Goal: Transaction & Acquisition: Book appointment/travel/reservation

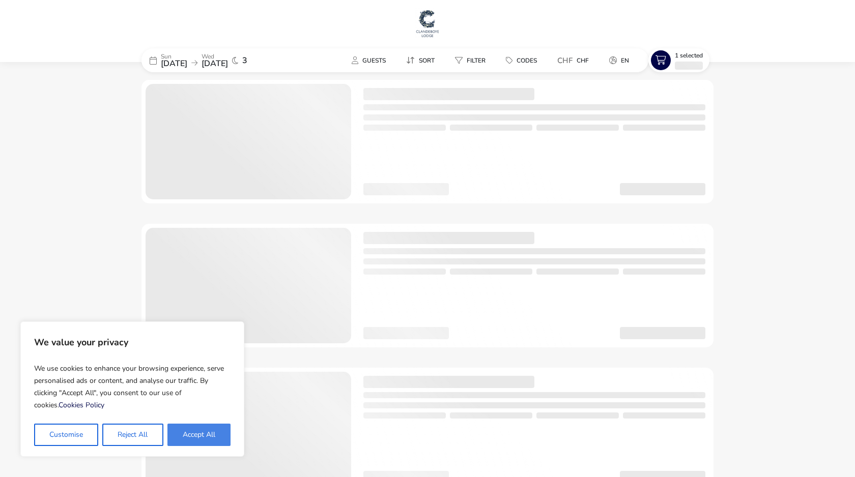
click at [195, 437] on button "Accept All" at bounding box center [198, 435] width 63 height 22
checkbox input "true"
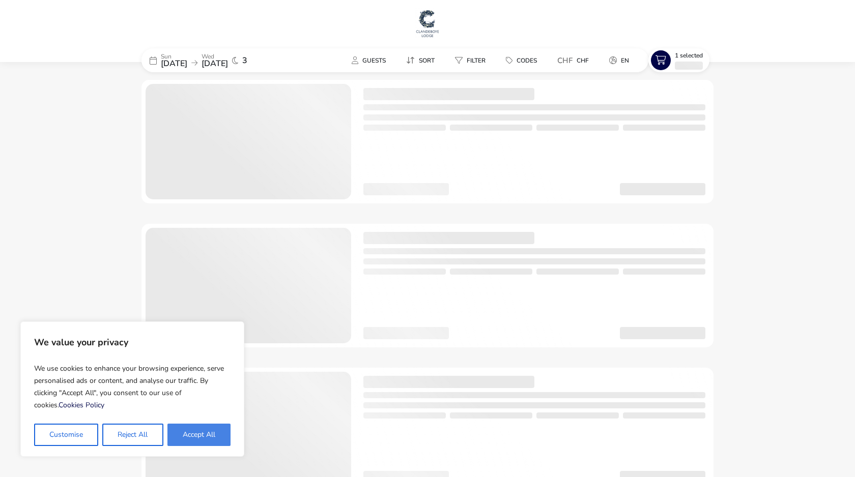
checkbox input "true"
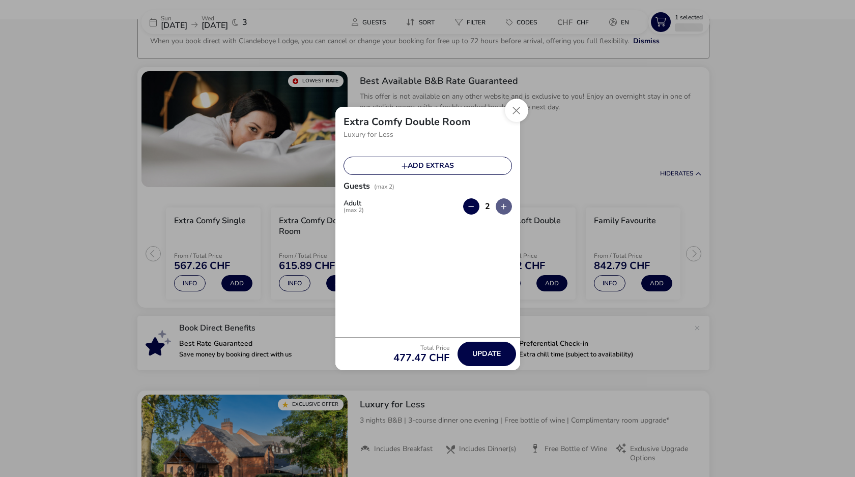
scroll to position [80, 0]
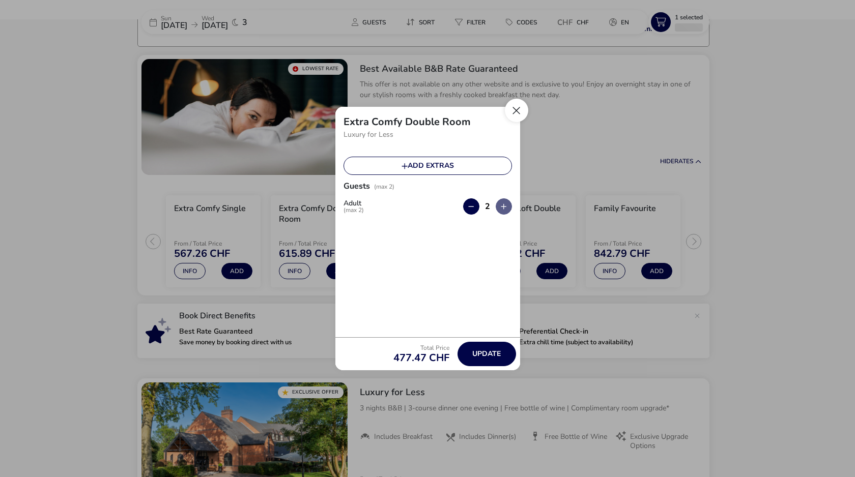
click at [517, 118] on button "Close" at bounding box center [516, 110] width 23 height 23
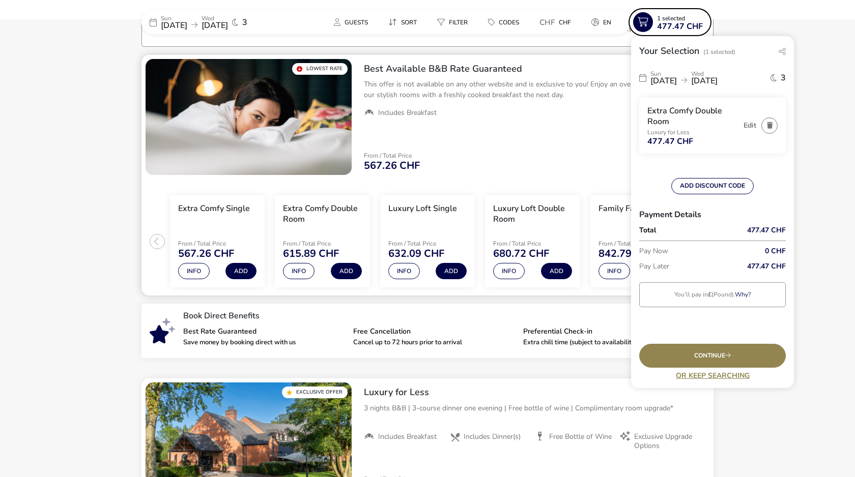
scroll to position [0, 0]
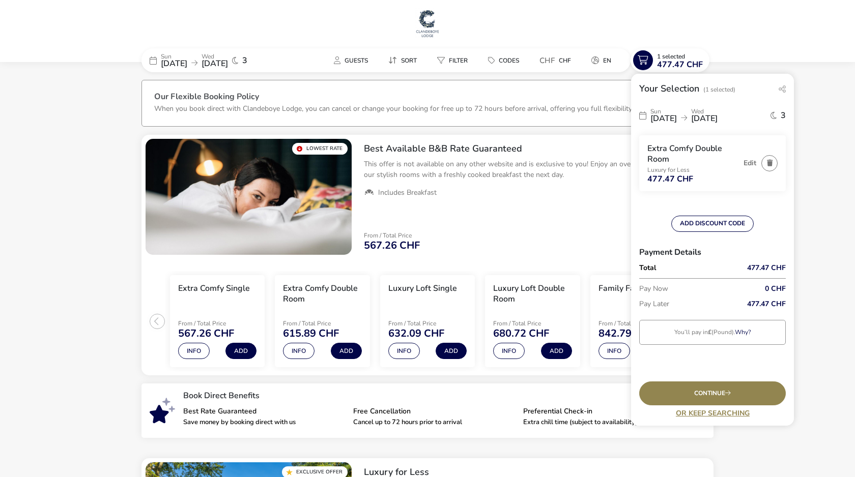
click at [187, 64] on span "[DATE]" at bounding box center [174, 63] width 26 height 11
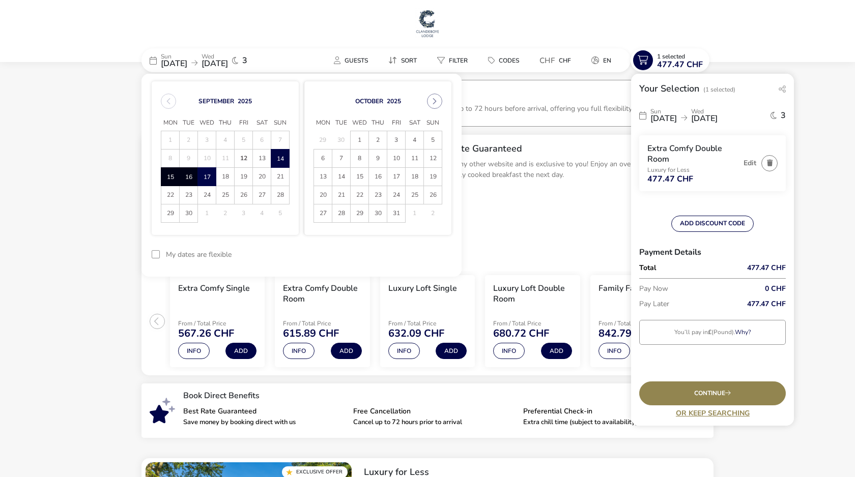
click at [280, 160] on span "14" at bounding box center [280, 159] width 18 height 18
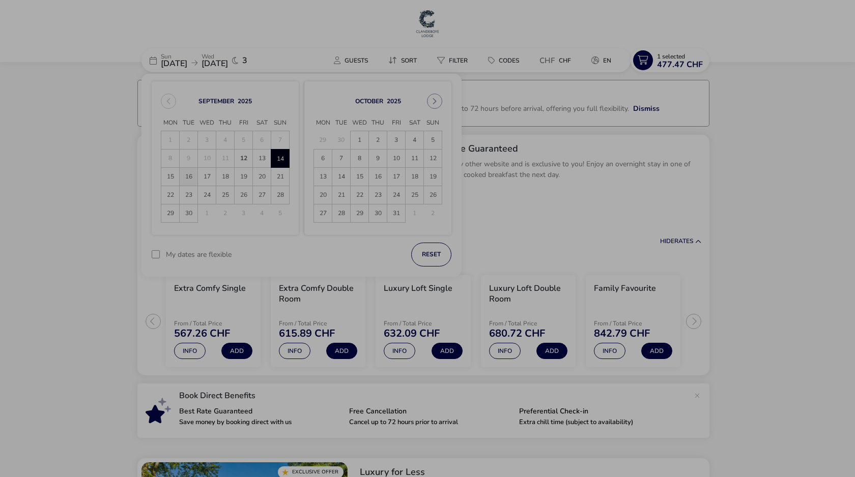
click at [196, 177] on div "Don't leave just yet! continue with this booking Or Email me this booking" at bounding box center [427, 238] width 855 height 477
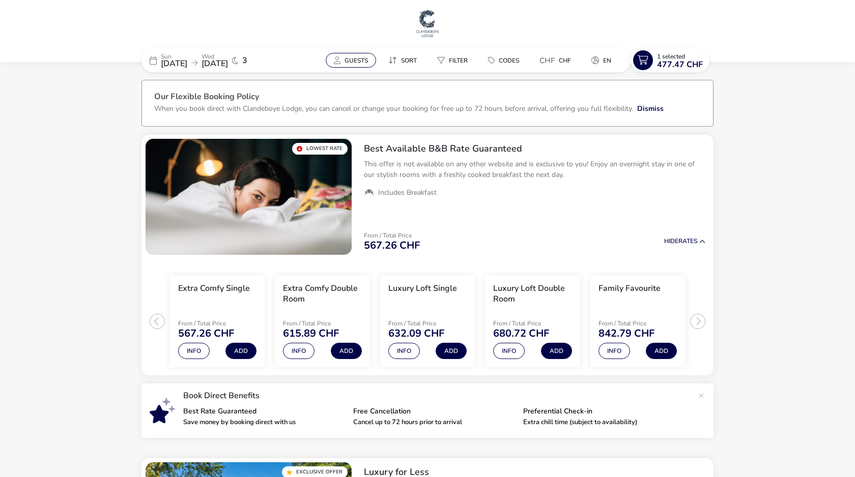
click at [344, 64] on button "Guests" at bounding box center [351, 60] width 50 height 15
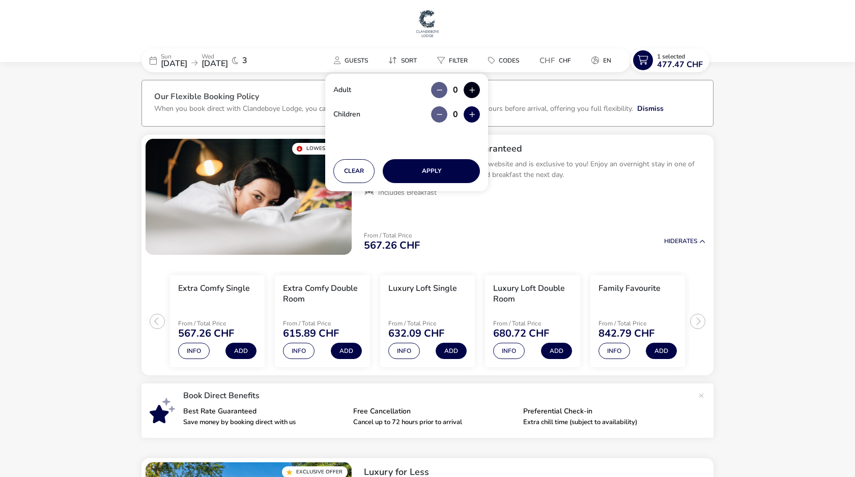
click at [472, 91] on button "button" at bounding box center [472, 90] width 16 height 16
type input "1"
click at [430, 171] on button "Apply" at bounding box center [431, 171] width 97 height 24
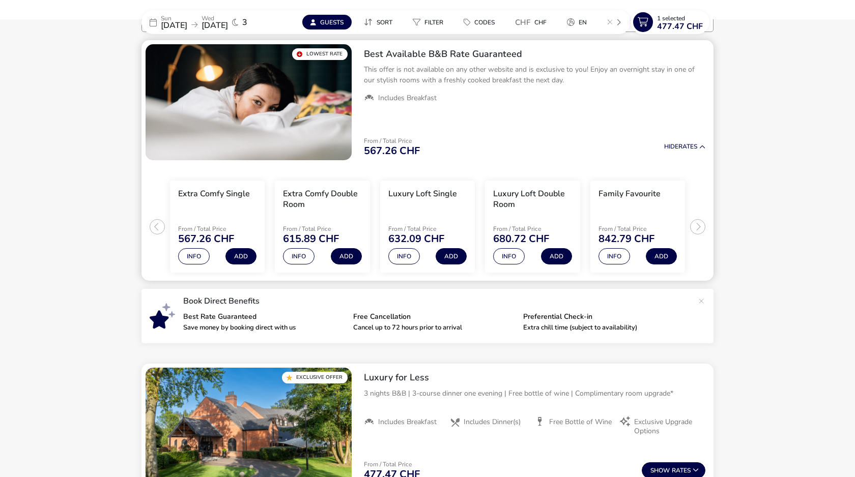
scroll to position [96, 0]
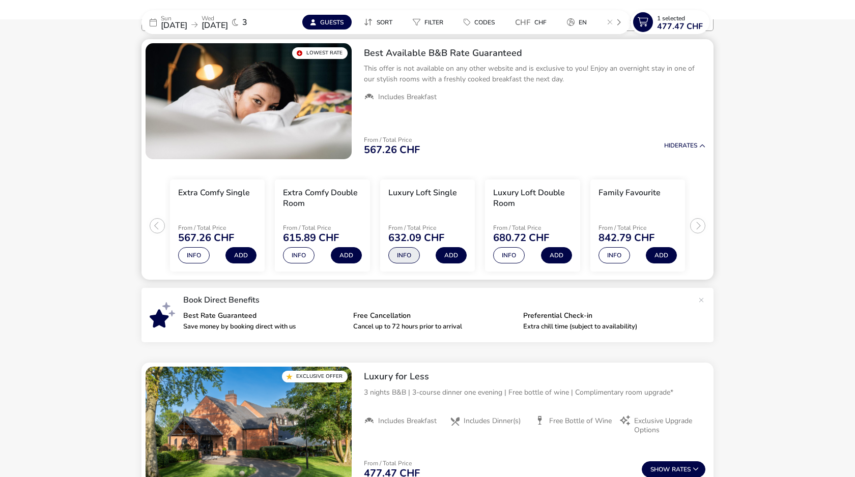
click at [408, 256] on button "Info" at bounding box center [404, 255] width 32 height 16
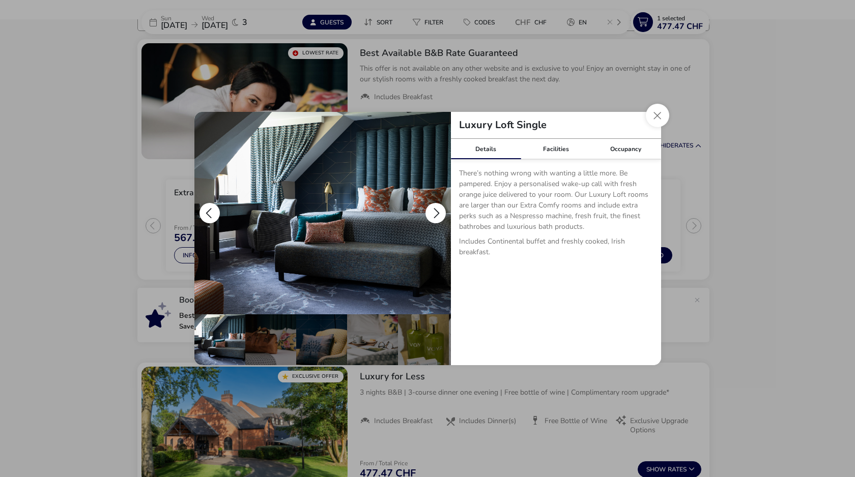
click at [437, 218] on button "details" at bounding box center [435, 213] width 20 height 20
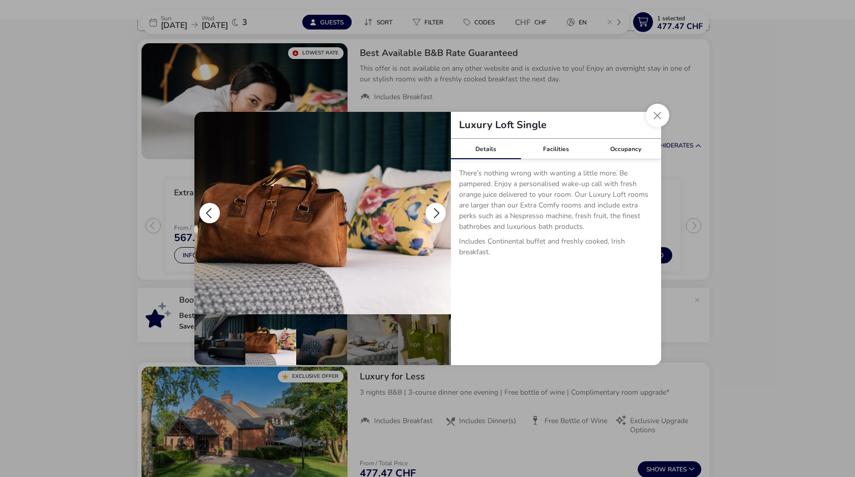
click at [437, 219] on button "details" at bounding box center [435, 213] width 20 height 20
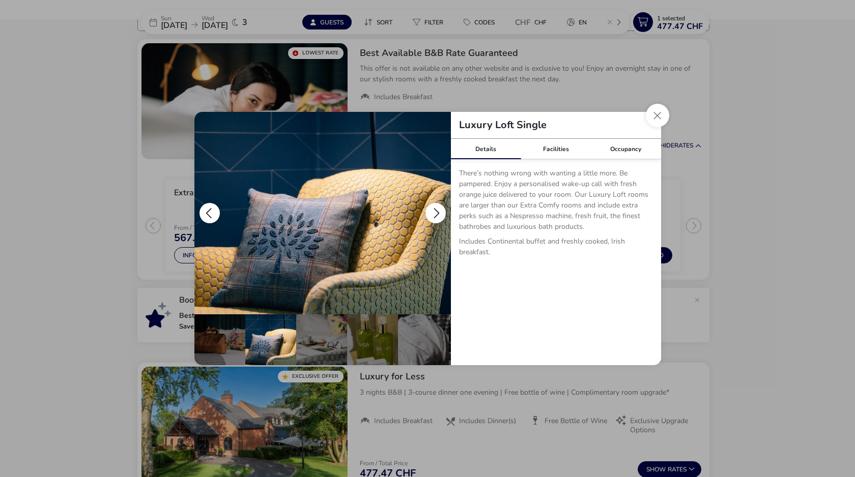
click at [437, 220] on button "details" at bounding box center [435, 213] width 20 height 20
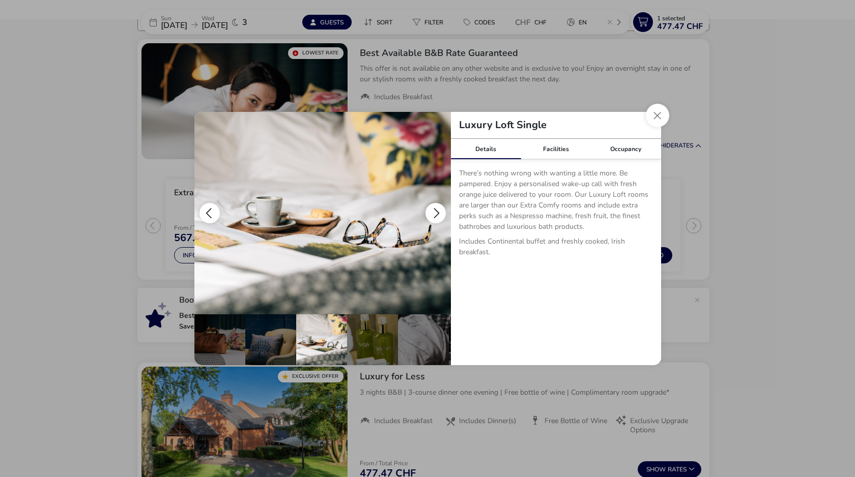
scroll to position [0, 102]
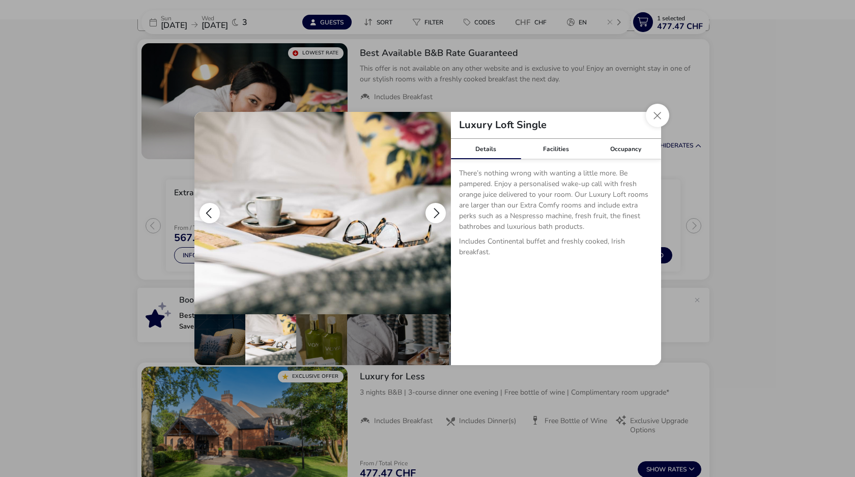
click at [437, 221] on button "details" at bounding box center [435, 213] width 20 height 20
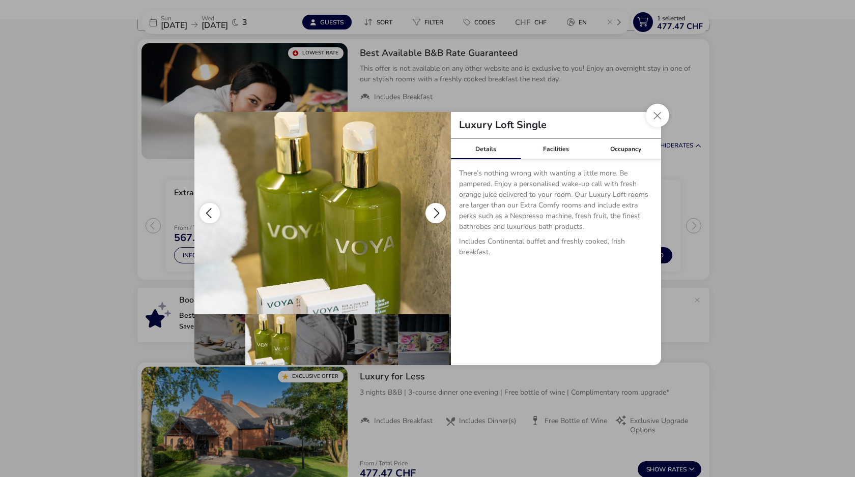
click at [437, 221] on button "details" at bounding box center [435, 213] width 20 height 20
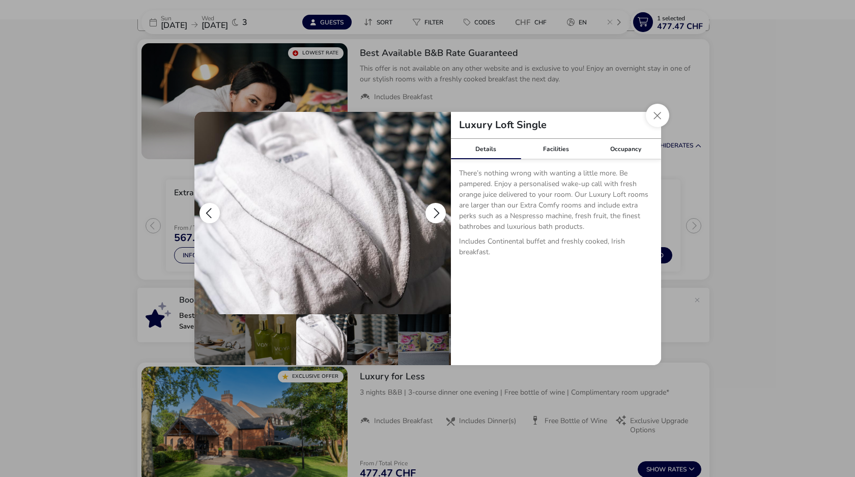
scroll to position [0, 201]
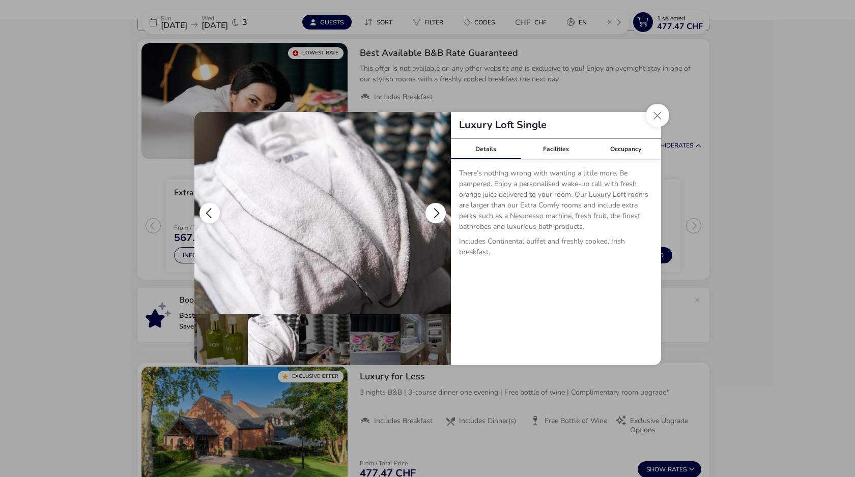
click at [438, 222] on button "details" at bounding box center [435, 213] width 20 height 20
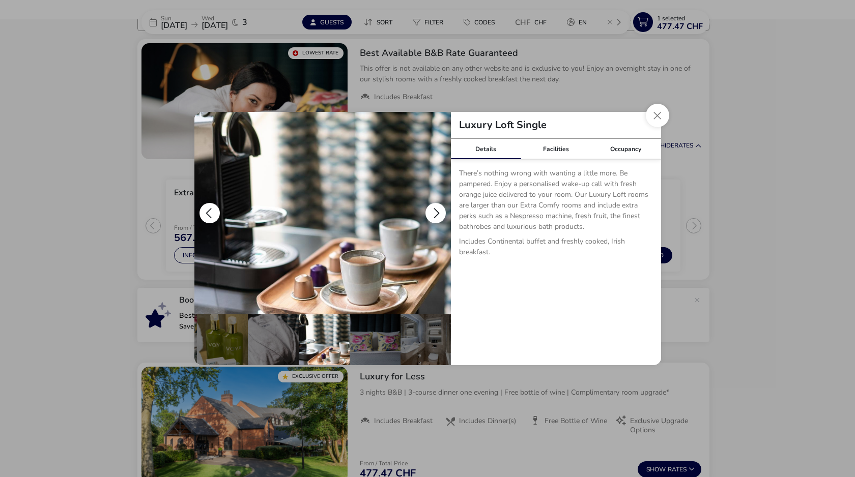
click at [438, 216] on button "details" at bounding box center [435, 213] width 20 height 20
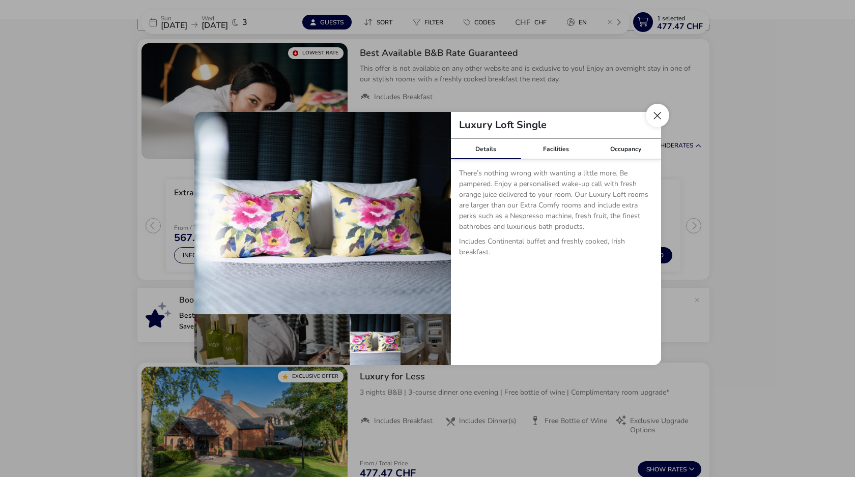
click at [660, 117] on button "Close dialog" at bounding box center [657, 115] width 23 height 23
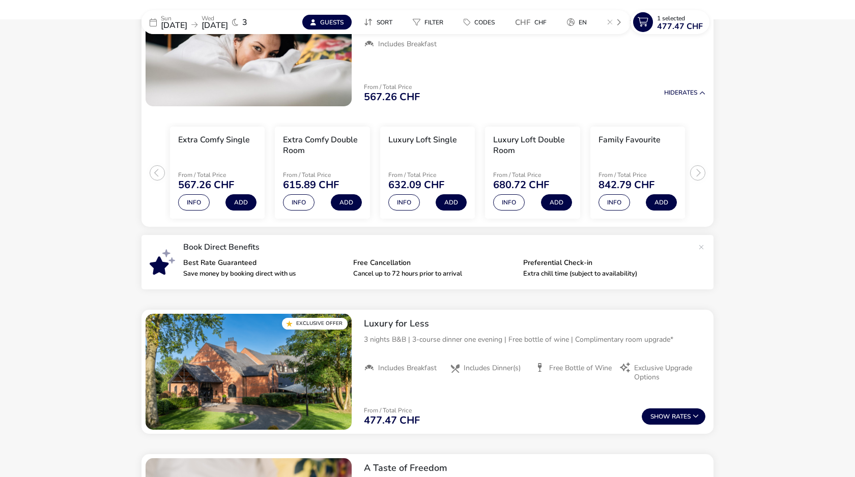
scroll to position [143, 0]
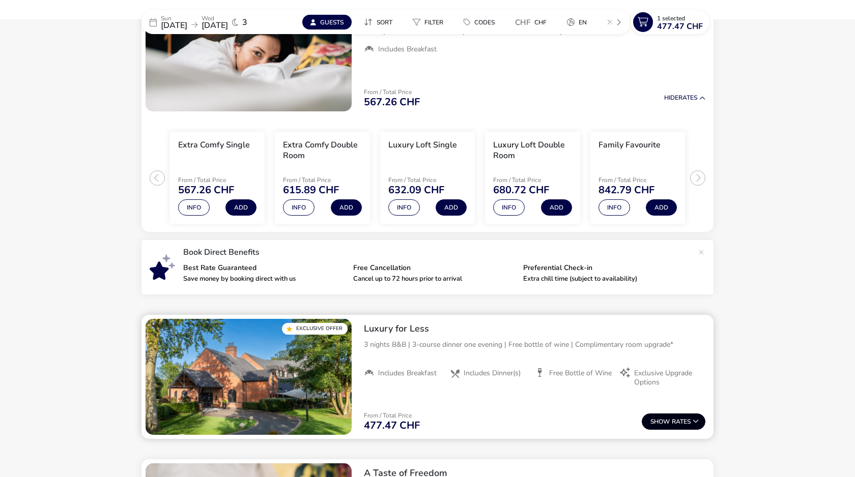
click at [674, 422] on button "Show Rates" at bounding box center [674, 422] width 64 height 16
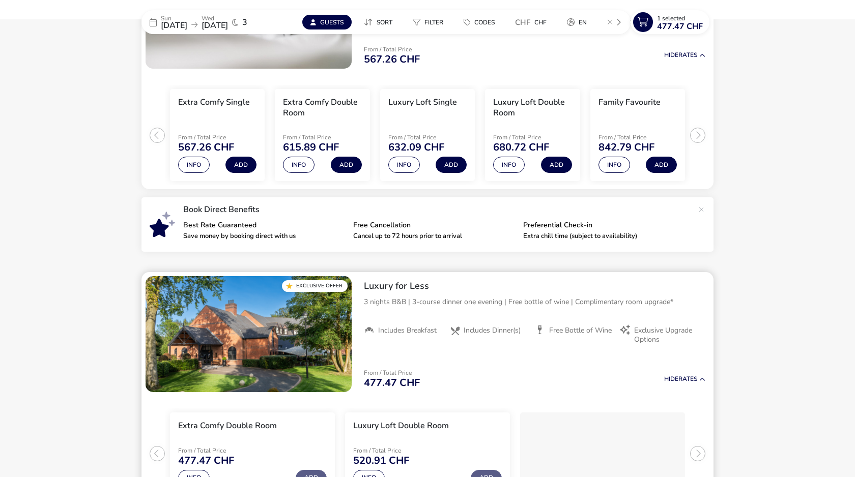
scroll to position [258, 0]
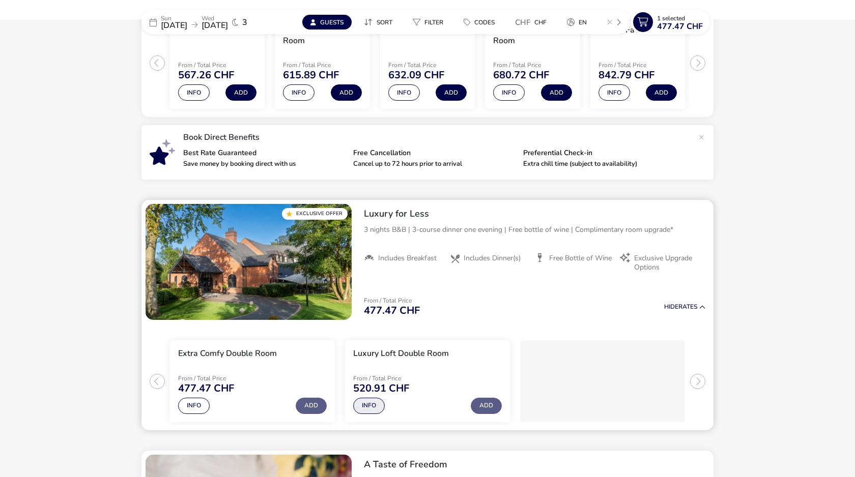
click at [371, 406] on button "Info" at bounding box center [369, 406] width 32 height 16
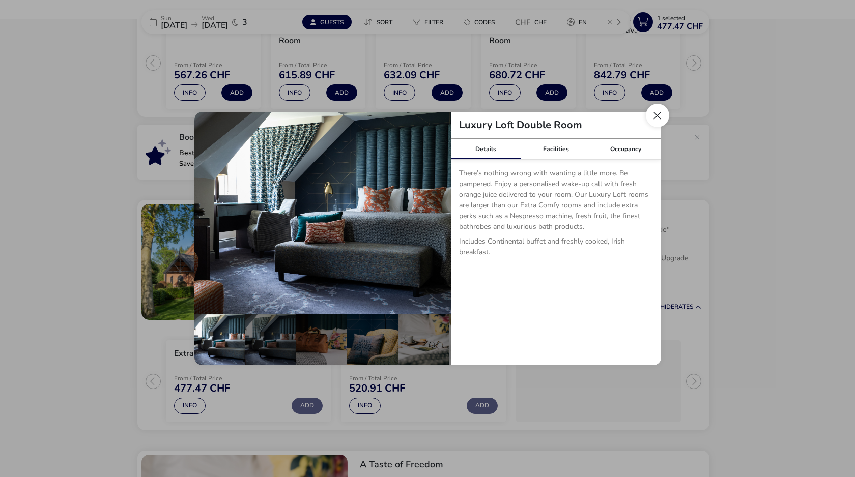
click at [655, 117] on button "Close dialog" at bounding box center [657, 115] width 23 height 23
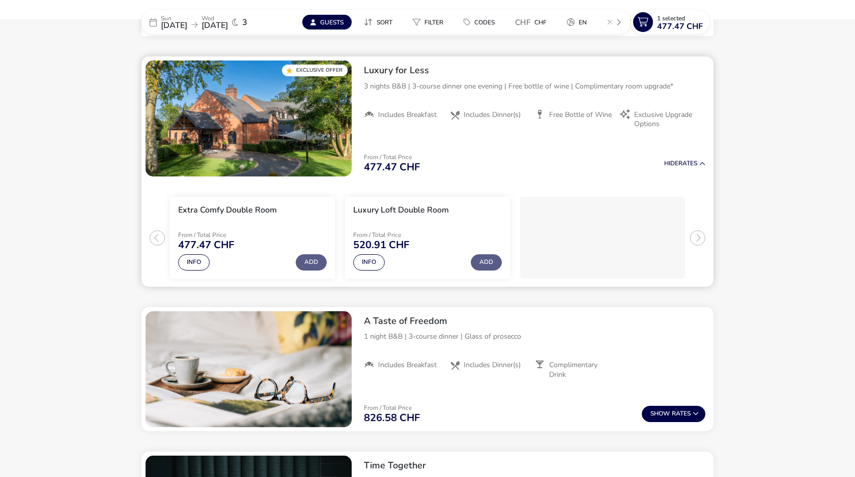
scroll to position [397, 0]
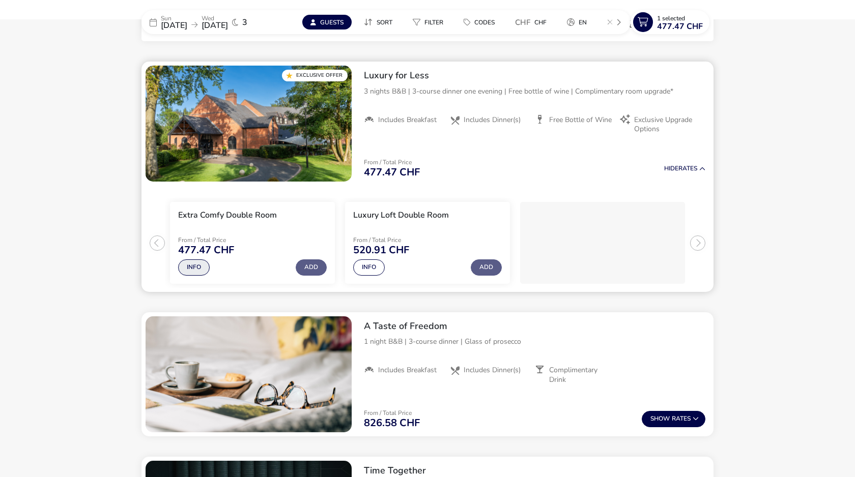
click at [205, 268] on button "Info" at bounding box center [194, 268] width 32 height 16
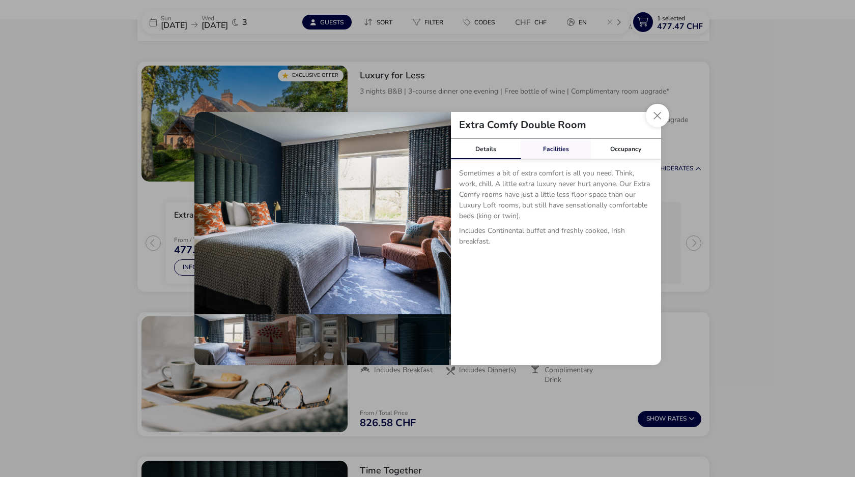
drag, startPoint x: 654, startPoint y: 123, endPoint x: 553, endPoint y: 152, distance: 105.8
click at [553, 155] on div "Extra Comfy Double Room Details Facilities Occupancy Sometimes a bit of extra c…" at bounding box center [427, 238] width 467 height 253
click at [553, 152] on link "Facilities" at bounding box center [556, 149] width 70 height 20
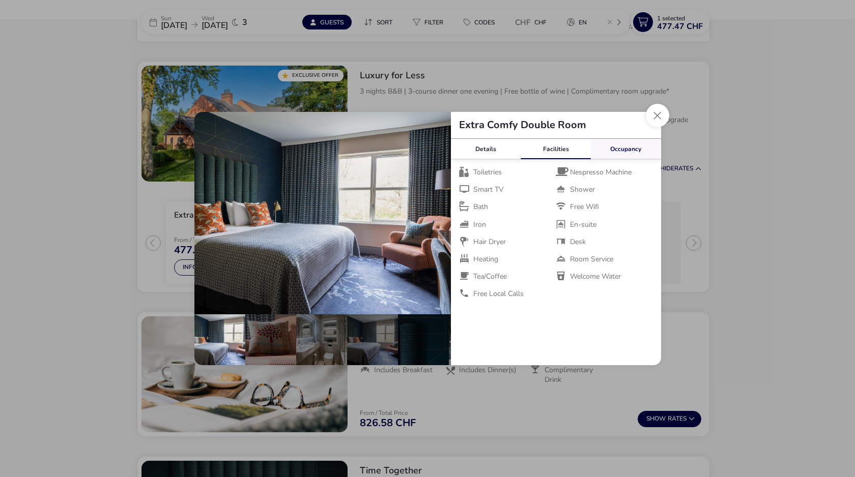
click at [622, 149] on link "Occupancy" at bounding box center [626, 149] width 70 height 20
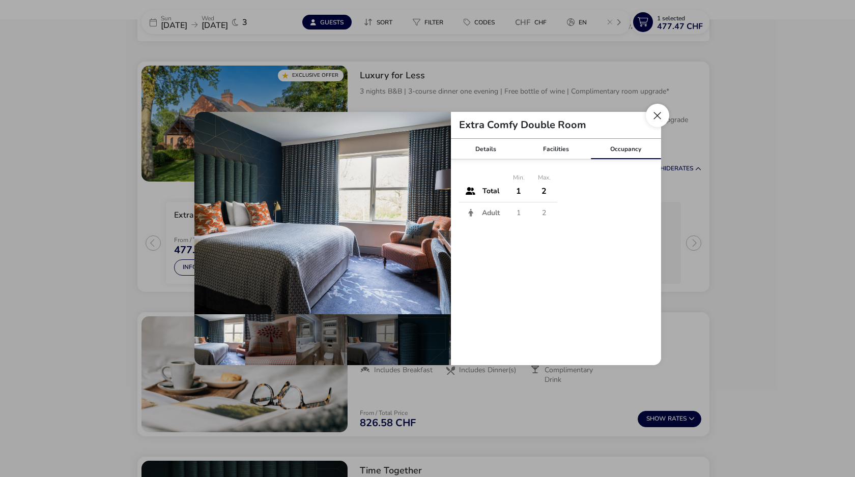
click at [665, 117] on button "Close dialog" at bounding box center [657, 115] width 23 height 23
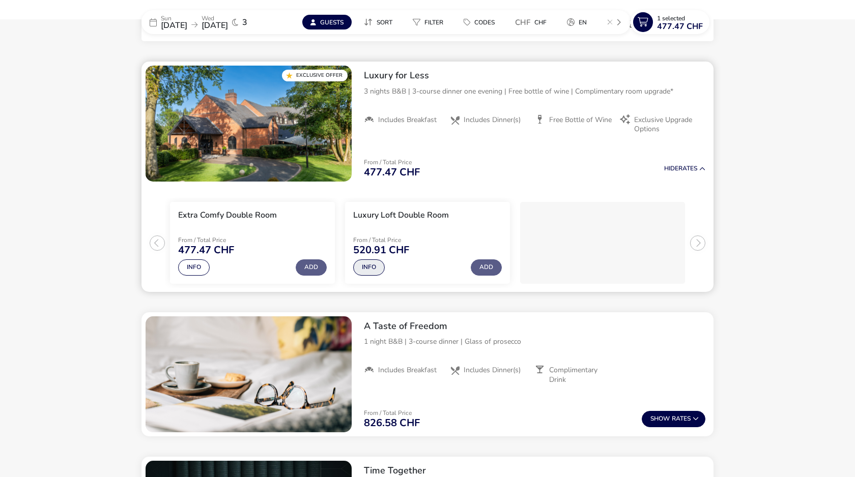
click at [369, 268] on button "Info" at bounding box center [369, 268] width 32 height 16
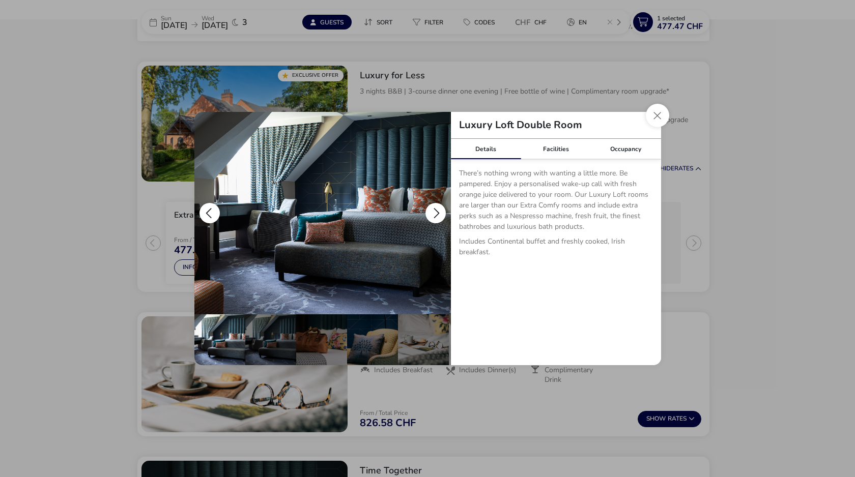
click at [434, 219] on button "details" at bounding box center [435, 213] width 20 height 20
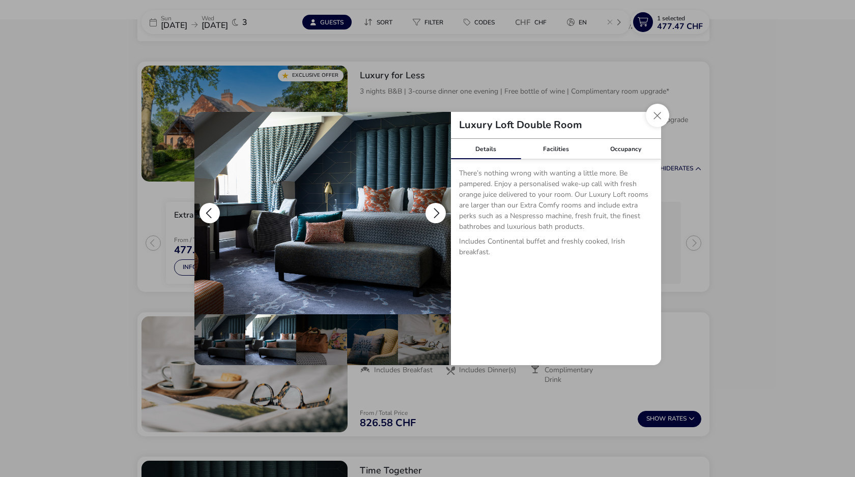
click at [434, 219] on button "details" at bounding box center [435, 213] width 20 height 20
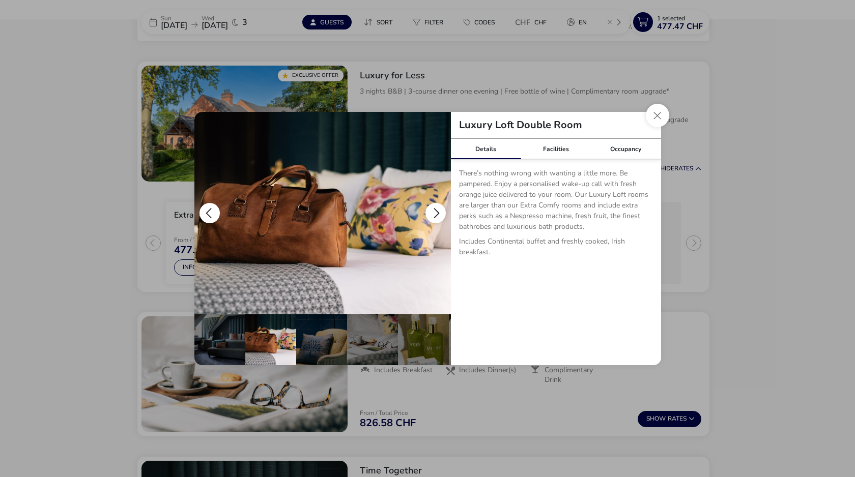
click at [434, 219] on button "details" at bounding box center [435, 213] width 20 height 20
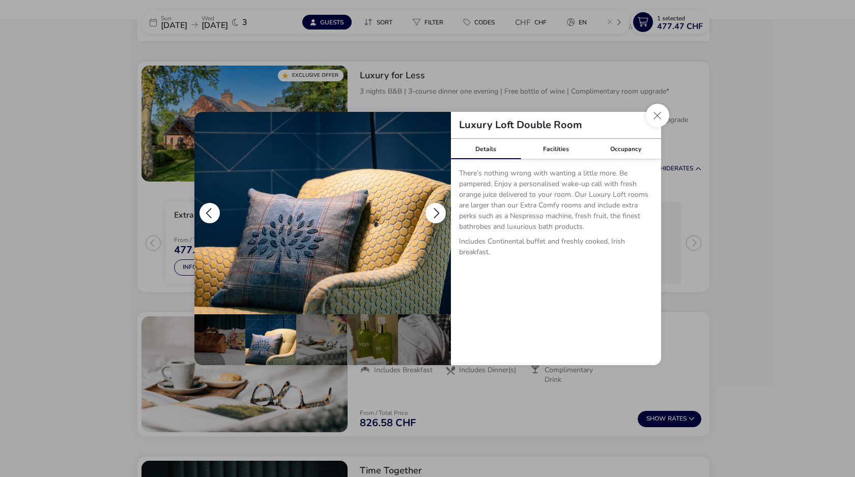
click at [434, 219] on button "details" at bounding box center [435, 213] width 20 height 20
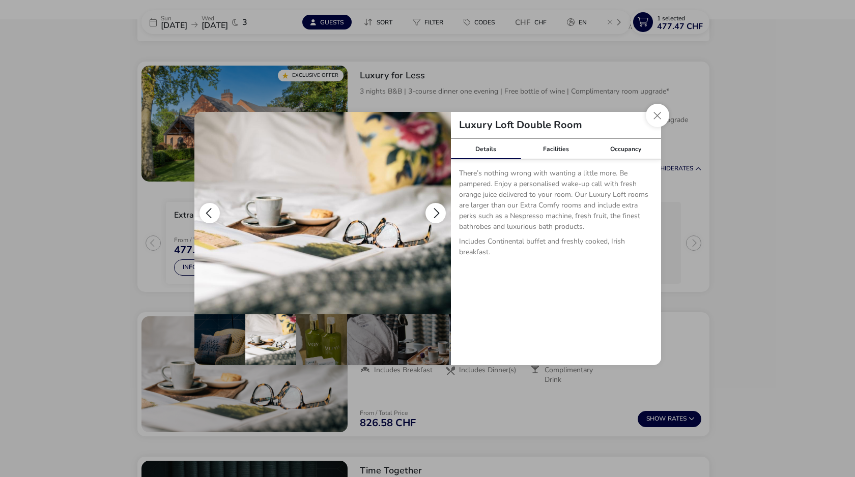
click at [434, 219] on button "details" at bounding box center [435, 213] width 20 height 20
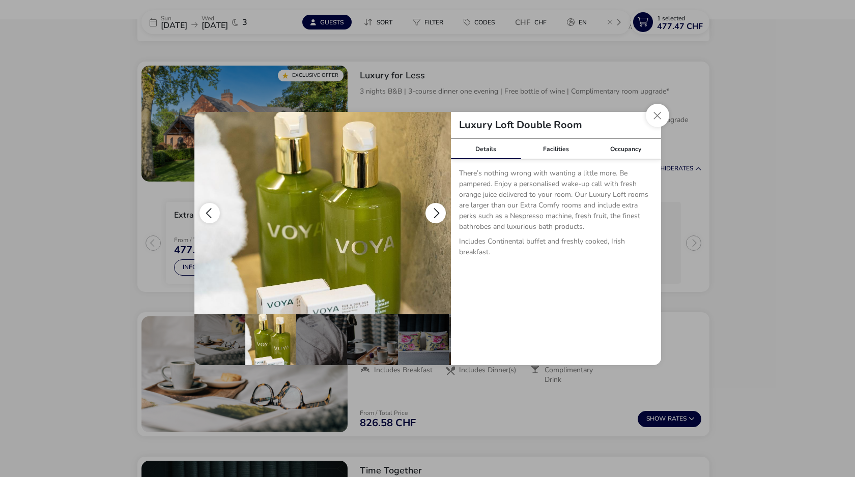
click at [434, 219] on button "details" at bounding box center [435, 213] width 20 height 20
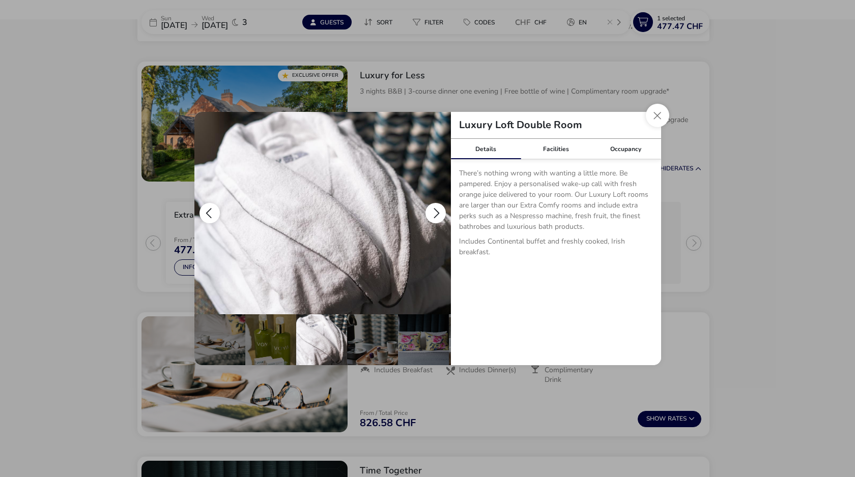
scroll to position [0, 252]
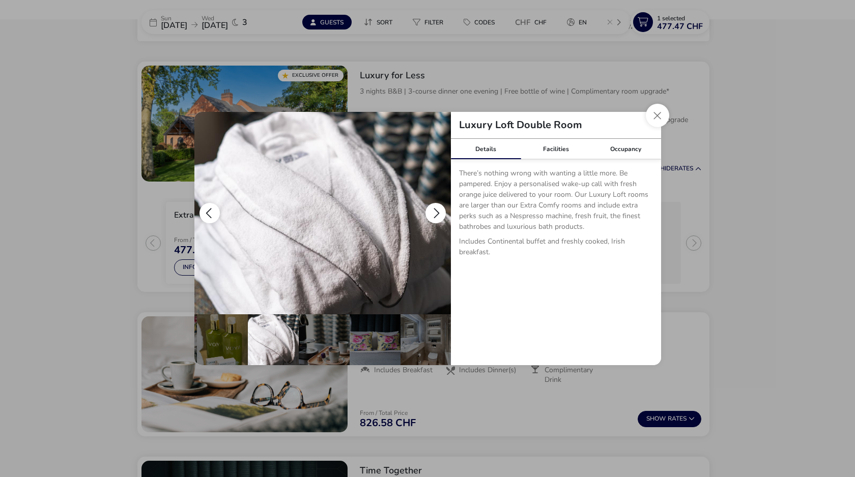
click at [434, 219] on button "details" at bounding box center [435, 213] width 20 height 20
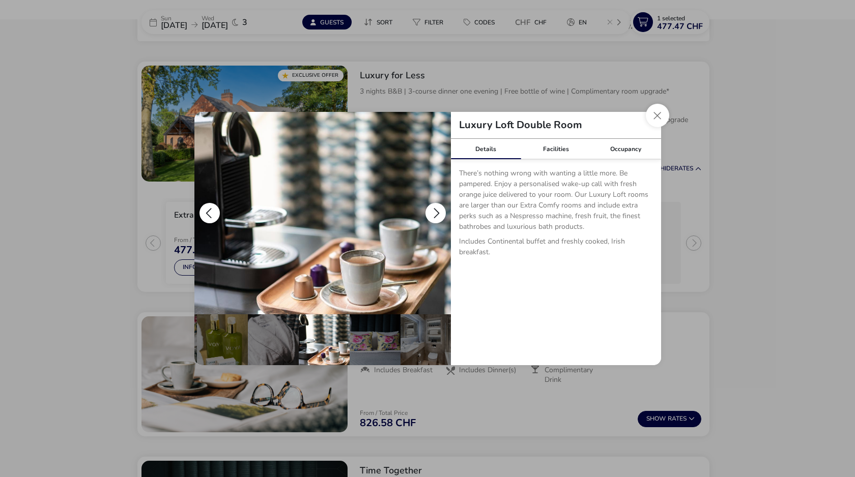
click at [434, 219] on button "details" at bounding box center [435, 213] width 20 height 20
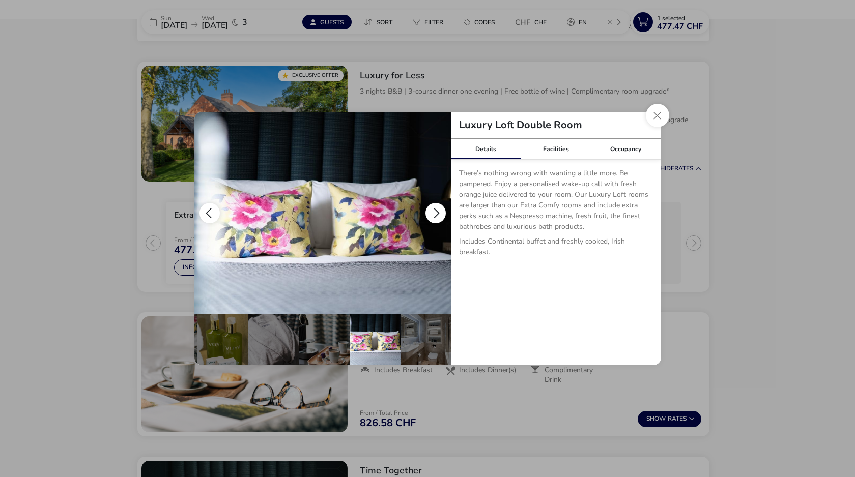
click at [434, 219] on button "details" at bounding box center [435, 213] width 20 height 20
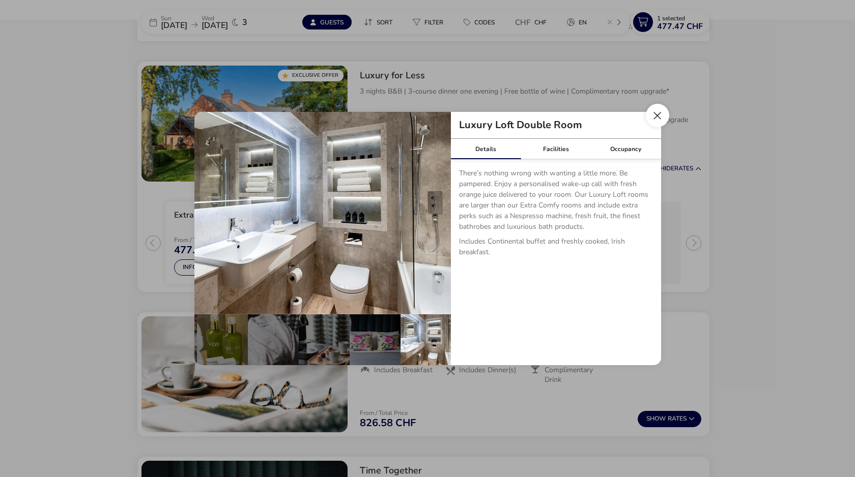
click at [659, 122] on button "Close dialog" at bounding box center [657, 115] width 23 height 23
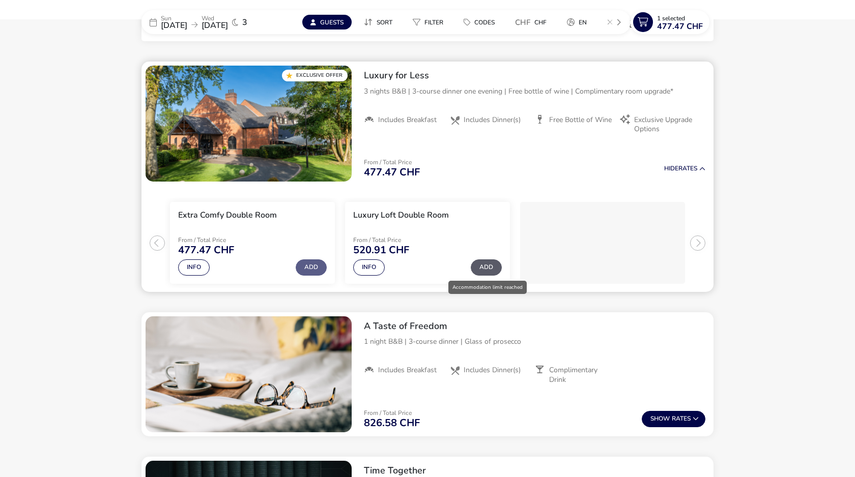
click at [487, 268] on button "Add" at bounding box center [486, 268] width 31 height 16
click at [642, 21] on icon at bounding box center [643, 22] width 20 height 20
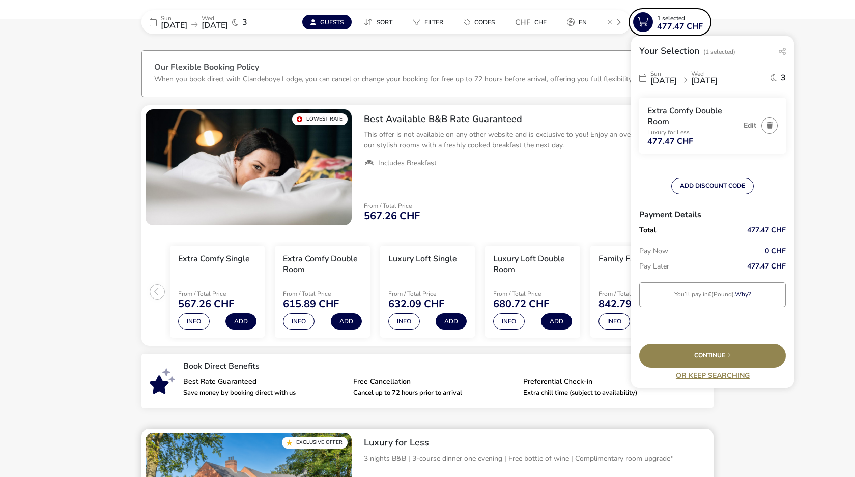
scroll to position [3, 0]
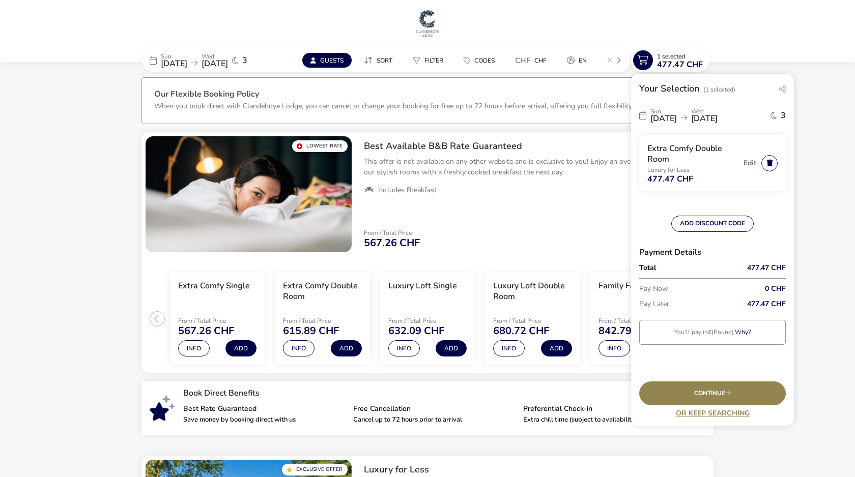
click at [768, 164] on button "button" at bounding box center [769, 163] width 16 height 16
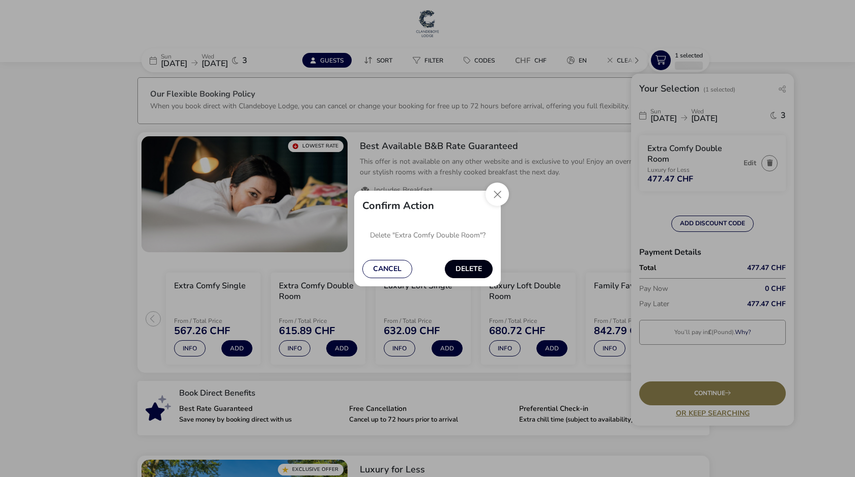
click at [463, 272] on button "Delete" at bounding box center [469, 269] width 48 height 18
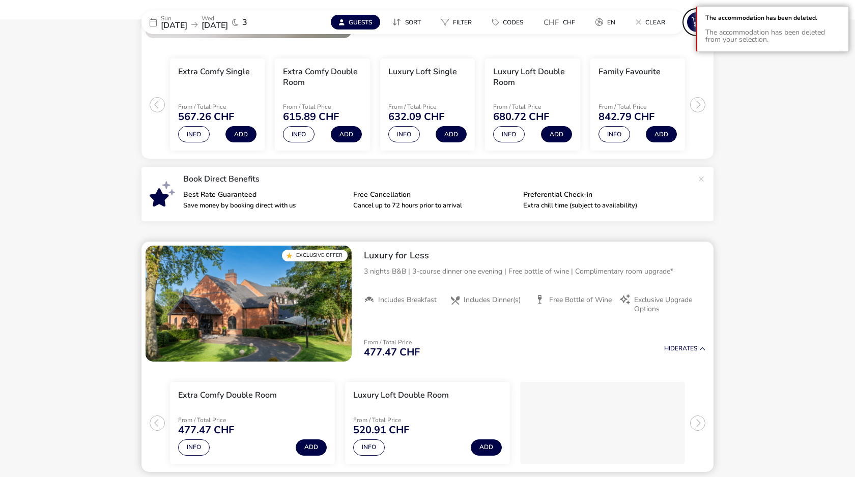
scroll to position [301, 0]
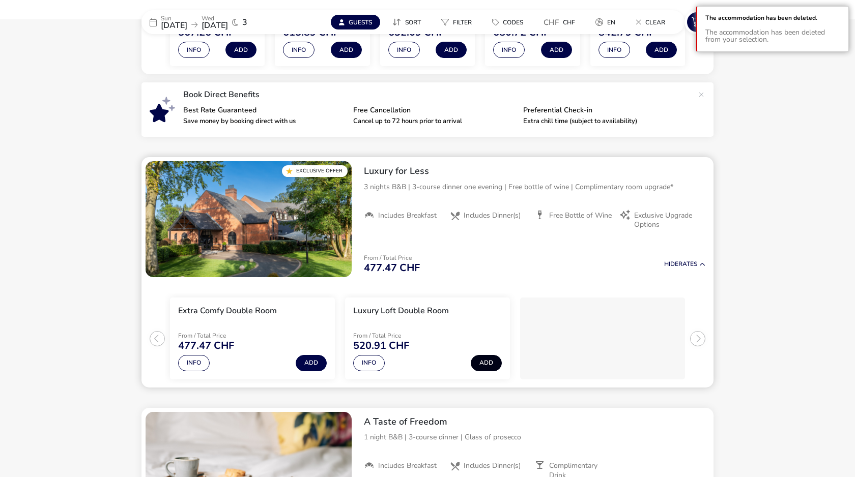
click at [487, 361] on button "Add" at bounding box center [486, 363] width 31 height 16
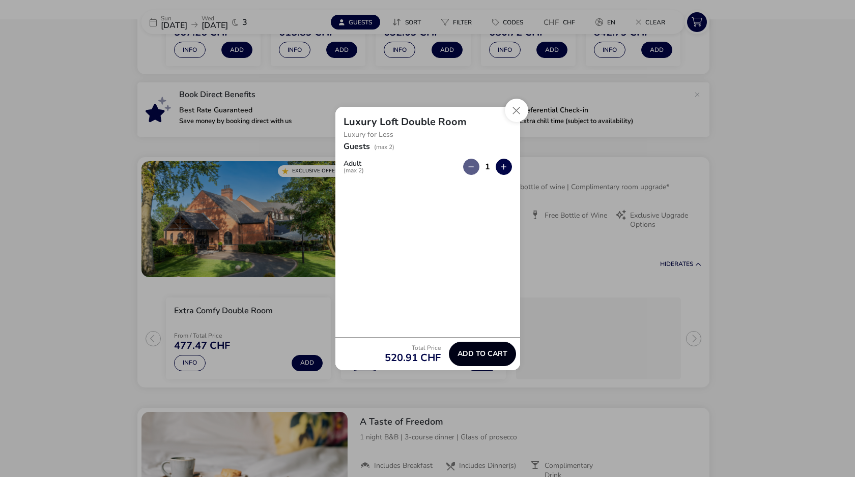
click at [476, 350] on span "Add to cart" at bounding box center [482, 354] width 50 height 8
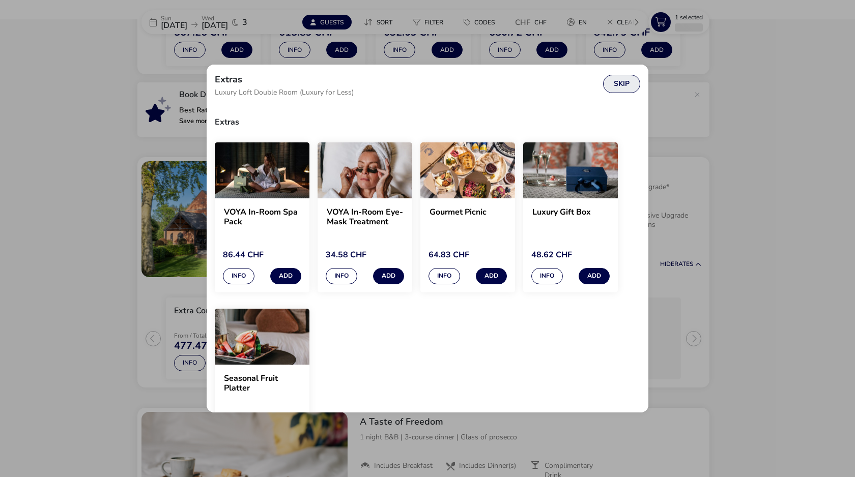
click at [625, 85] on button "Skip" at bounding box center [621, 84] width 37 height 18
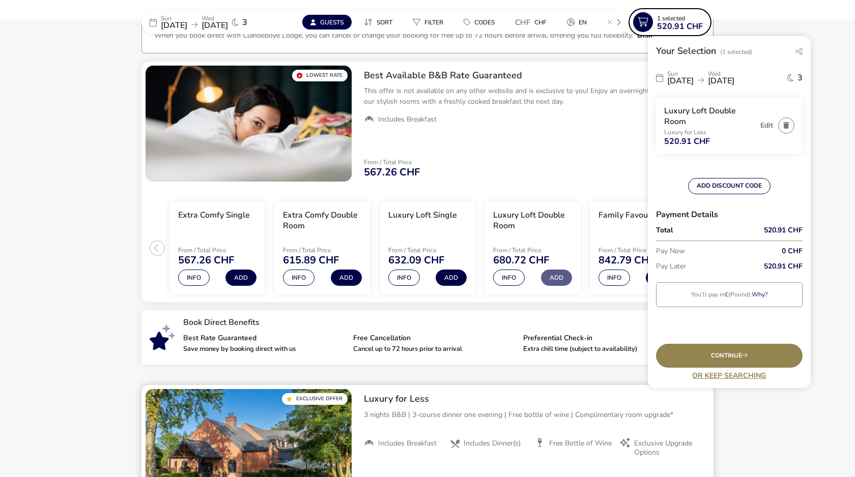
scroll to position [0, 0]
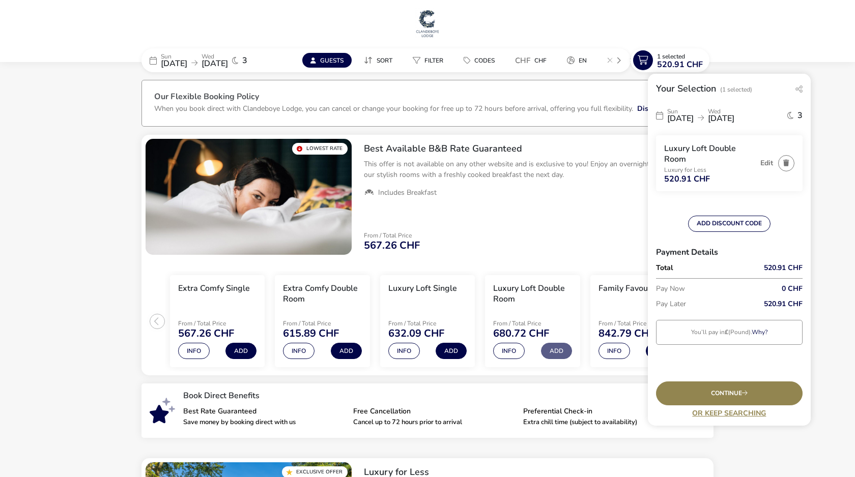
click at [734, 120] on span "[DATE]" at bounding box center [721, 118] width 26 height 11
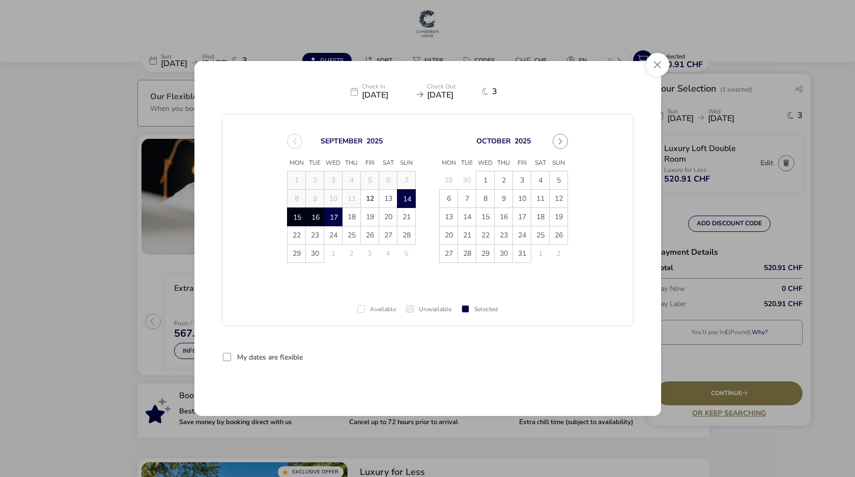
click at [406, 196] on span "14" at bounding box center [406, 199] width 18 height 18
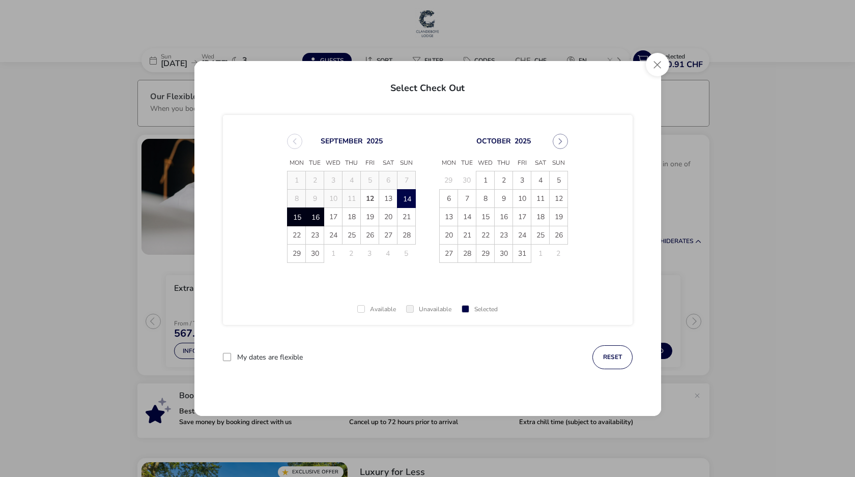
click at [318, 217] on span "16" at bounding box center [315, 217] width 18 height 18
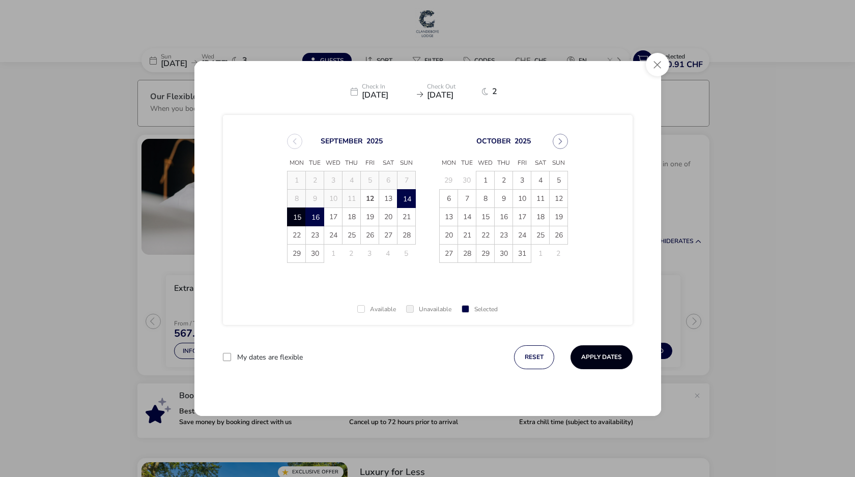
click at [608, 356] on button "Apply Dates" at bounding box center [601, 357] width 62 height 24
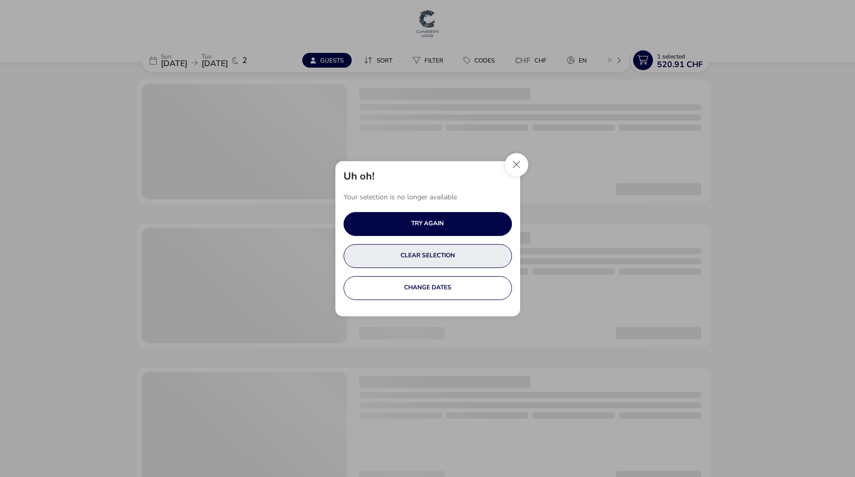
click at [451, 257] on button "CLEAR SELECTION" at bounding box center [427, 256] width 168 height 24
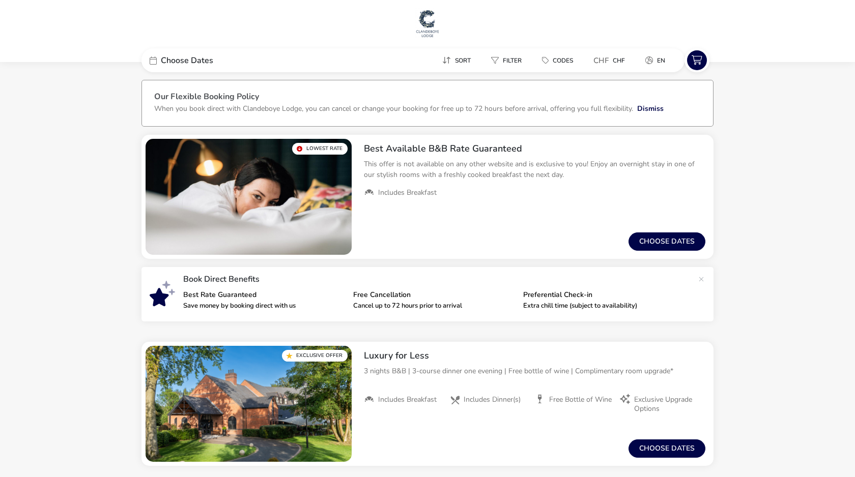
click at [178, 62] on span "Choose Dates" at bounding box center [187, 60] width 52 height 8
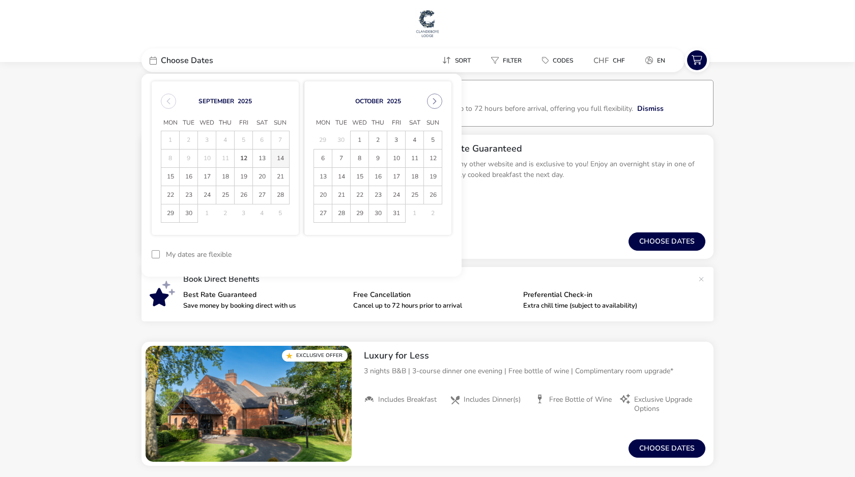
click at [281, 157] on span "14" at bounding box center [280, 159] width 18 height 18
click at [192, 179] on span "16" at bounding box center [189, 177] width 18 height 18
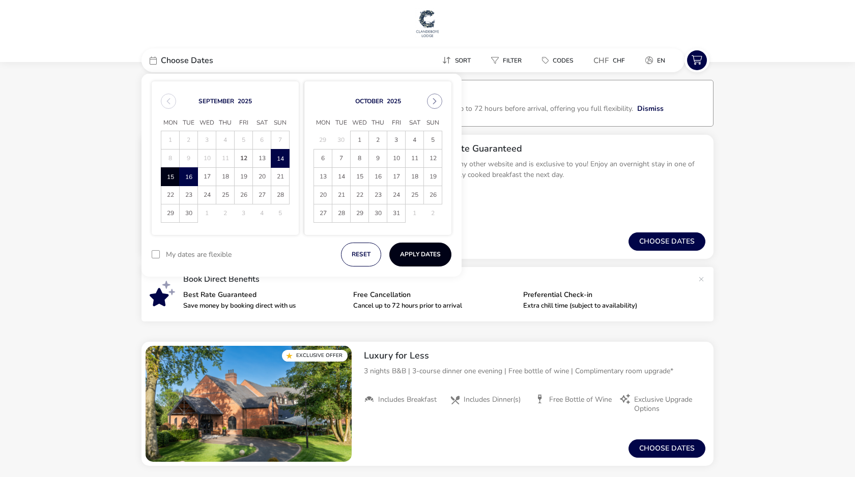
click at [433, 253] on button "Apply Dates" at bounding box center [420, 255] width 62 height 24
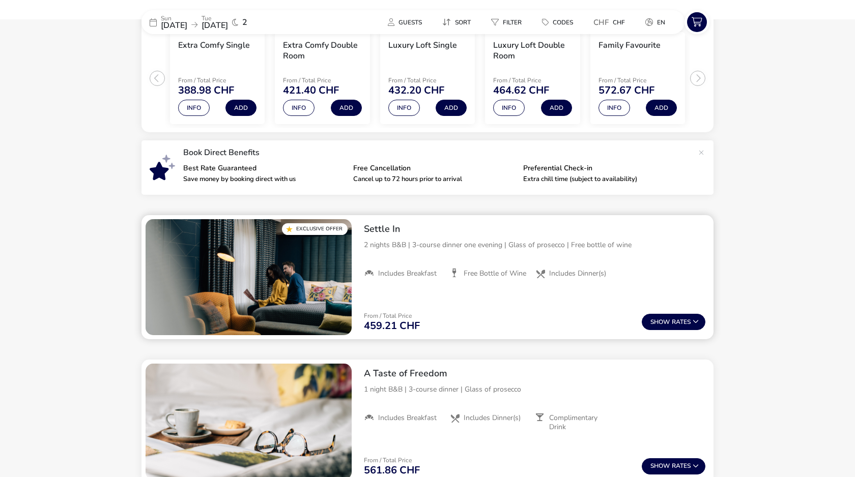
scroll to position [201, 0]
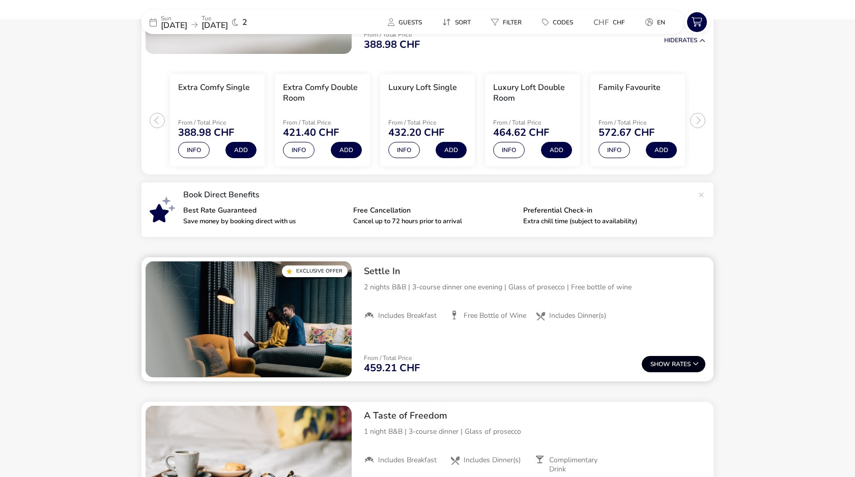
click at [687, 364] on button "Show Rates" at bounding box center [674, 364] width 64 height 16
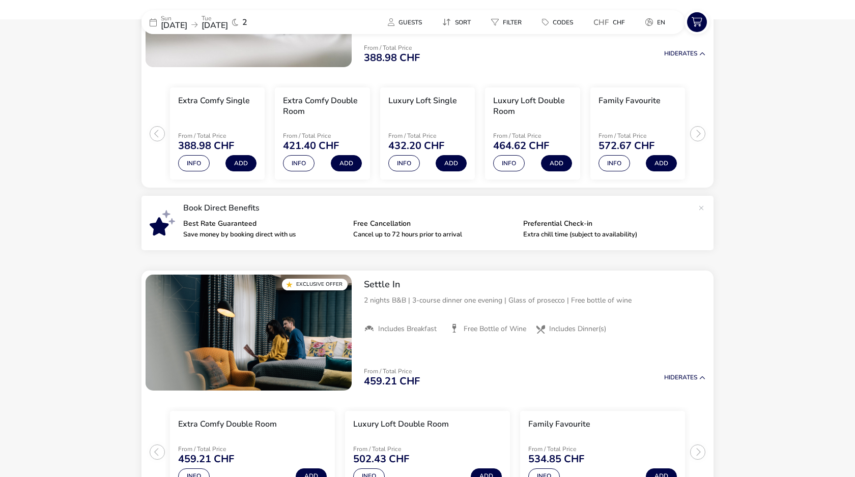
scroll to position [0, 0]
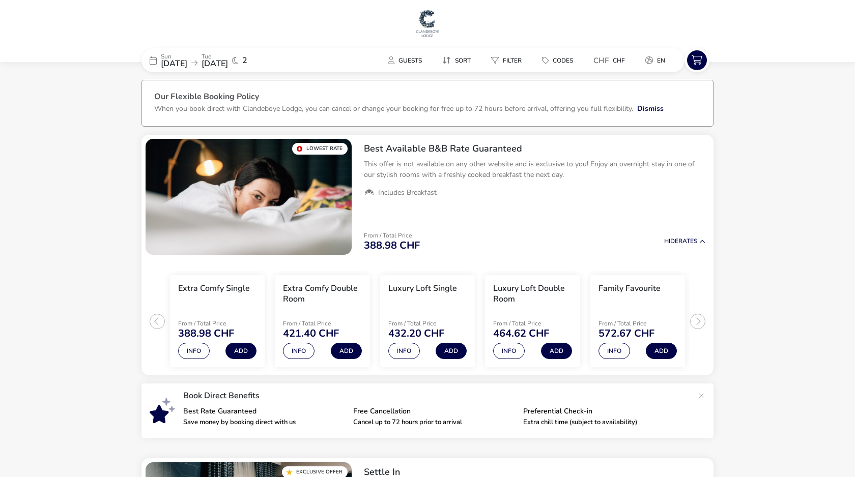
click at [228, 61] on span "[DATE]" at bounding box center [214, 63] width 26 height 11
click at [272, 61] on div "[DATE] [DATE] 2" at bounding box center [217, 60] width 153 height 24
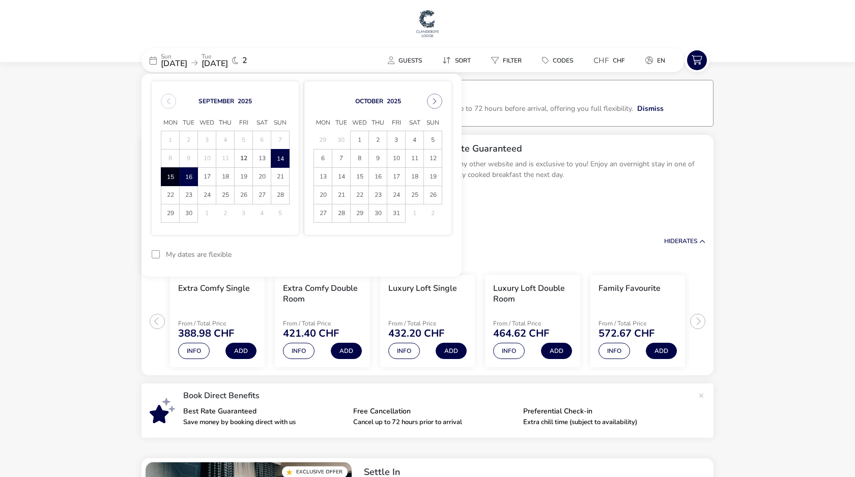
click at [280, 157] on span "14" at bounding box center [280, 159] width 18 height 18
click at [229, 181] on span "18" at bounding box center [225, 177] width 18 height 18
click at [436, 257] on button "Apply Dates" at bounding box center [420, 255] width 62 height 24
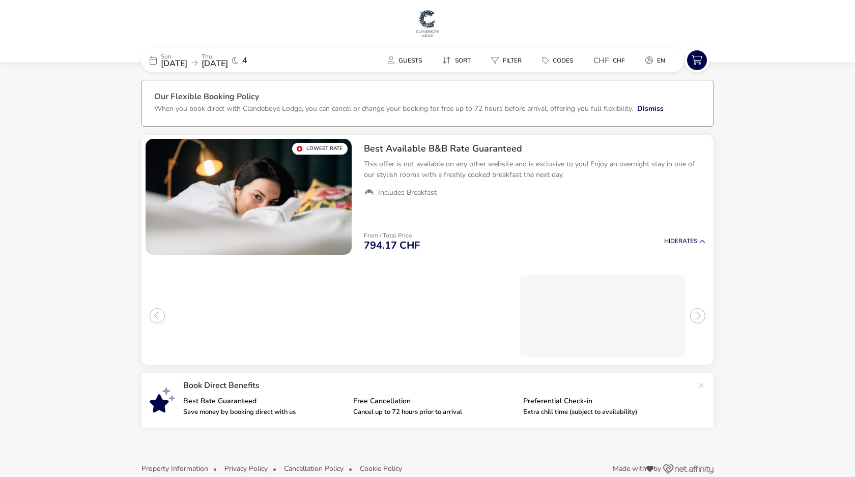
click at [228, 63] on span "[DATE]" at bounding box center [214, 63] width 26 height 11
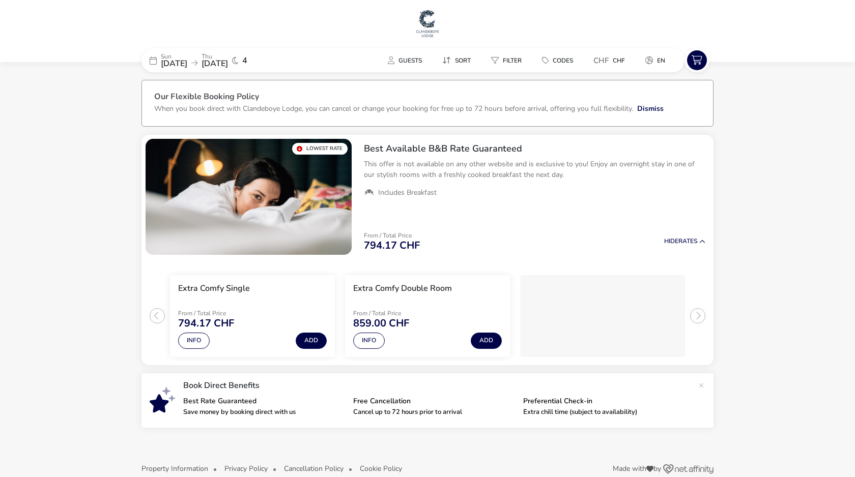
click at [238, 61] on icon at bounding box center [235, 60] width 6 height 8
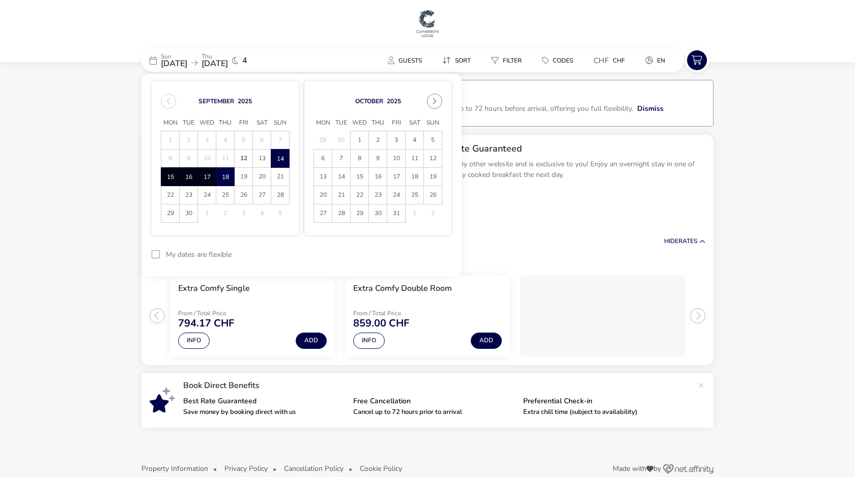
click at [278, 158] on span "14" at bounding box center [280, 159] width 18 height 18
click at [210, 178] on span "17" at bounding box center [207, 177] width 18 height 18
click at [431, 260] on button "Apply Dates" at bounding box center [420, 255] width 62 height 24
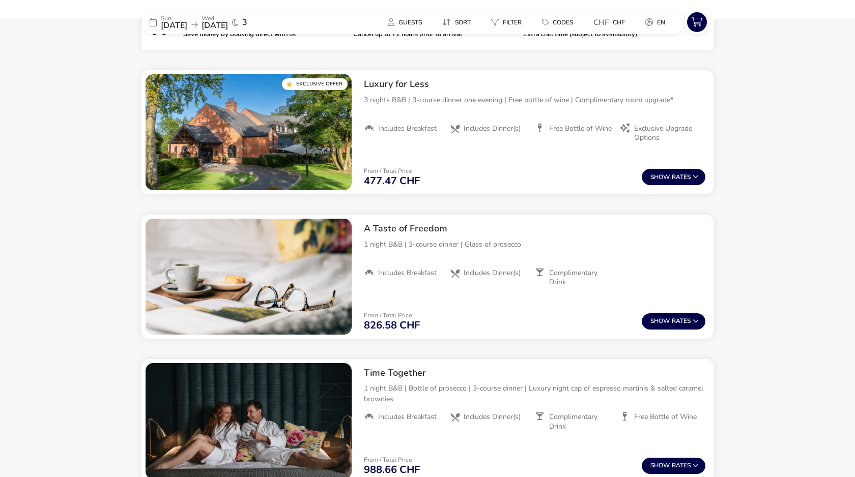
scroll to position [389, 0]
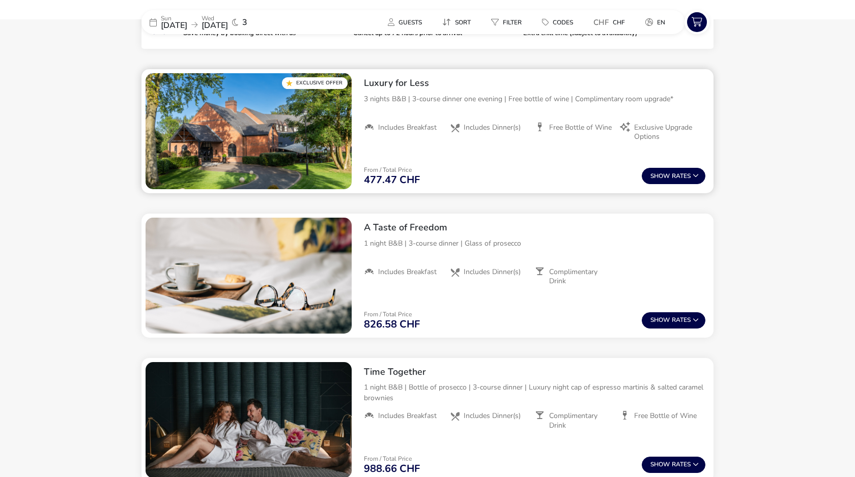
click at [465, 168] on div "From / Total Price 477.47 CHF Show Rates" at bounding box center [535, 176] width 358 height 35
click at [676, 176] on button "Show Rates" at bounding box center [674, 176] width 64 height 16
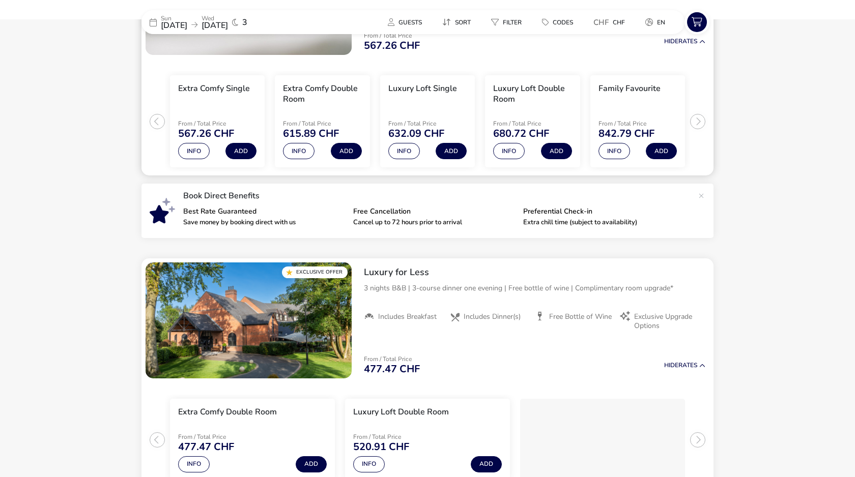
scroll to position [0, 0]
